Goal: Connect with others: Participate in discussion

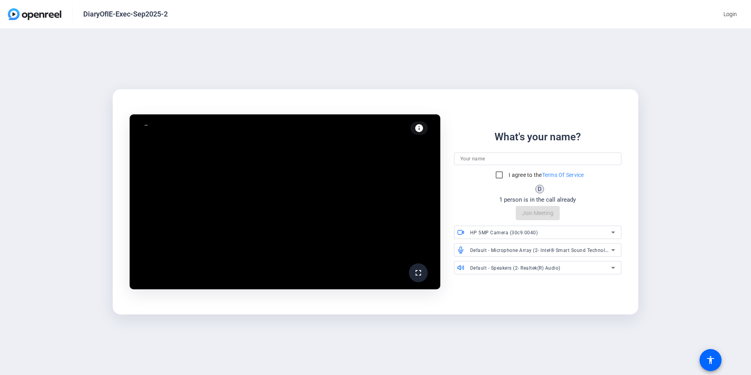
click at [482, 158] on input at bounding box center [537, 158] width 155 height 9
type input "[PERSON_NAME]"
click at [497, 174] on input "I agree to the Terms Of Service" at bounding box center [499, 175] width 16 height 16
checkbox input "true"
click at [547, 211] on span "Join Meeting" at bounding box center [537, 213] width 31 height 8
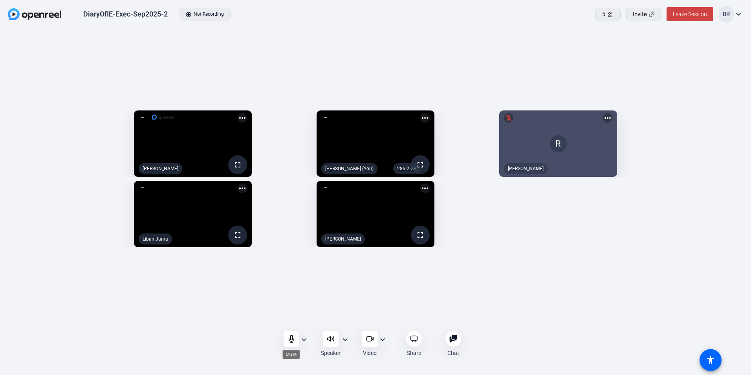
click at [290, 340] on icon at bounding box center [291, 338] width 5 height 7
click at [329, 339] on icon at bounding box center [331, 339] width 8 height 8
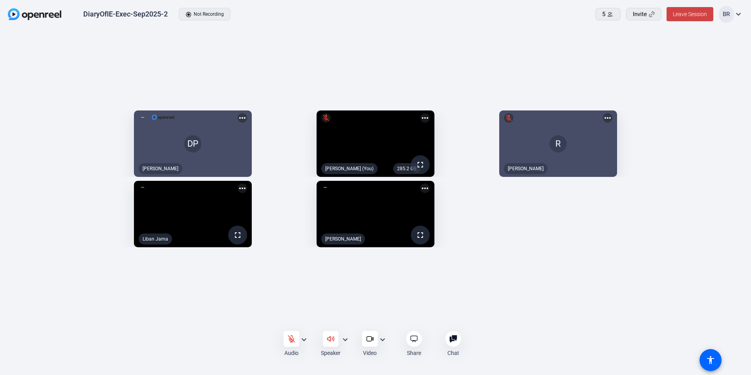
click at [327, 339] on icon at bounding box center [331, 339] width 8 height 8
click at [366, 341] on icon at bounding box center [370, 339] width 8 height 8
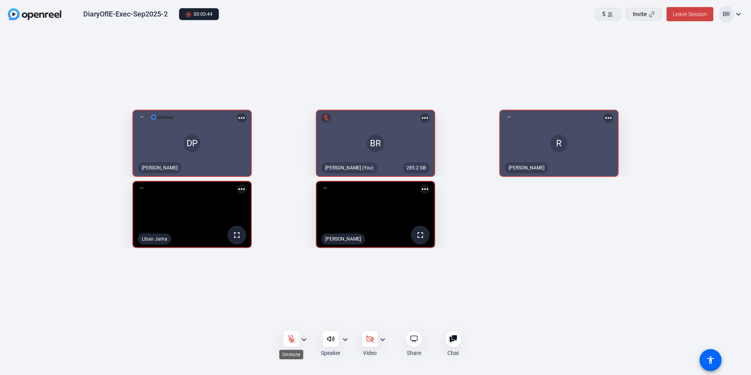
click at [291, 340] on icon at bounding box center [291, 338] width 7 height 7
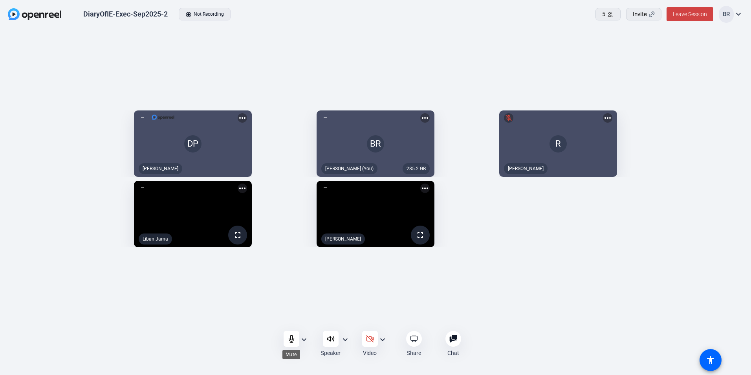
drag, startPoint x: 290, startPoint y: 337, endPoint x: 362, endPoint y: 350, distance: 73.5
click at [290, 337] on icon at bounding box center [291, 338] width 5 height 7
click at [290, 339] on icon at bounding box center [291, 338] width 7 height 7
drag, startPoint x: 290, startPoint y: 338, endPoint x: 296, endPoint y: 346, distance: 9.5
click at [291, 338] on icon at bounding box center [291, 339] width 8 height 8
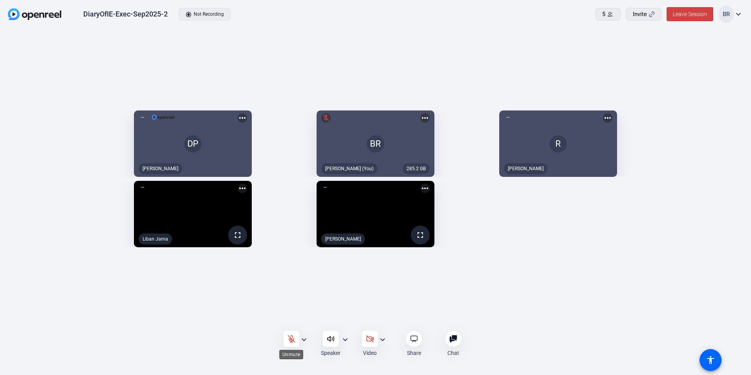
click at [290, 338] on icon at bounding box center [291, 339] width 8 height 8
click at [607, 251] on div "DP [PERSON_NAME] more_horiz 285.2 GB BR [PERSON_NAME] (You) more_horiz [PERSON_…" at bounding box center [375, 178] width 735 height 145
click at [291, 338] on icon at bounding box center [291, 339] width 8 height 8
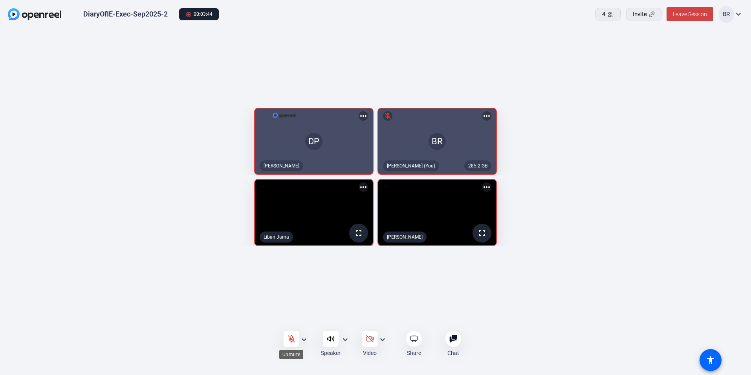
drag, startPoint x: 289, startPoint y: 340, endPoint x: 375, endPoint y: 348, distance: 87.1
click at [289, 340] on icon at bounding box center [291, 339] width 8 height 8
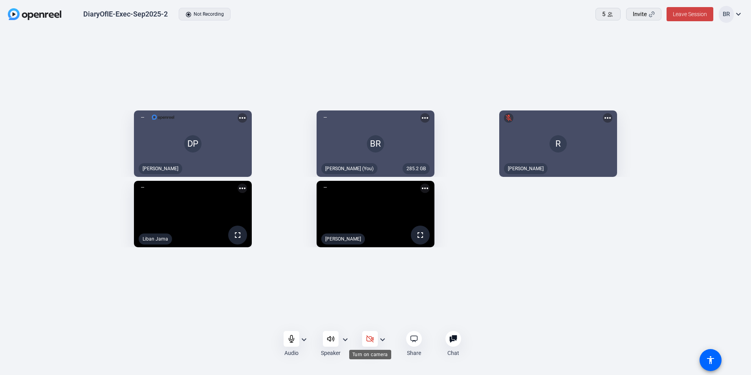
click at [373, 341] on icon at bounding box center [369, 338] width 7 height 7
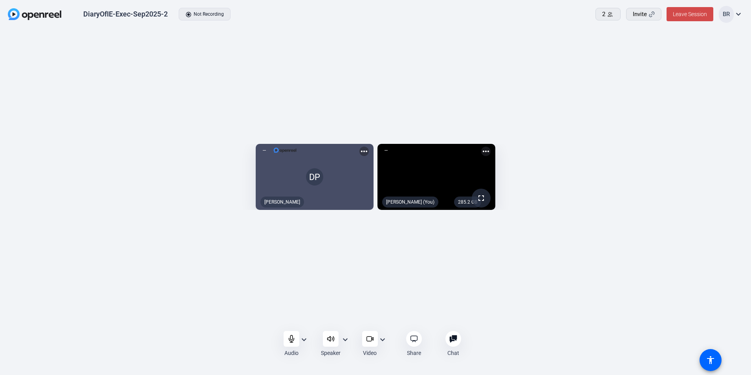
click at [690, 15] on span "Leave Session" at bounding box center [690, 14] width 34 height 6
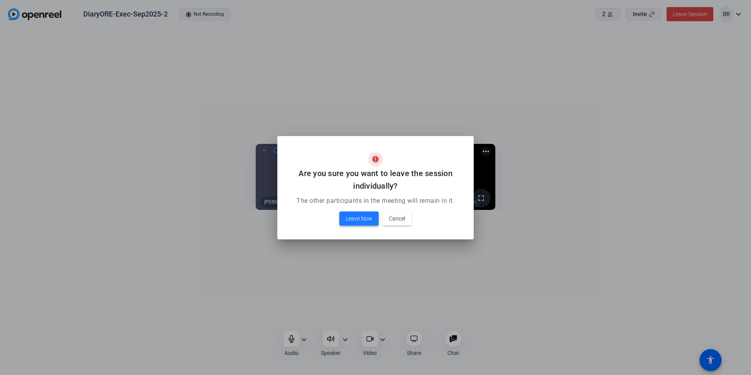
click at [350, 216] on span "Leave Now" at bounding box center [359, 218] width 27 height 9
